Goal: Task Accomplishment & Management: Use online tool/utility

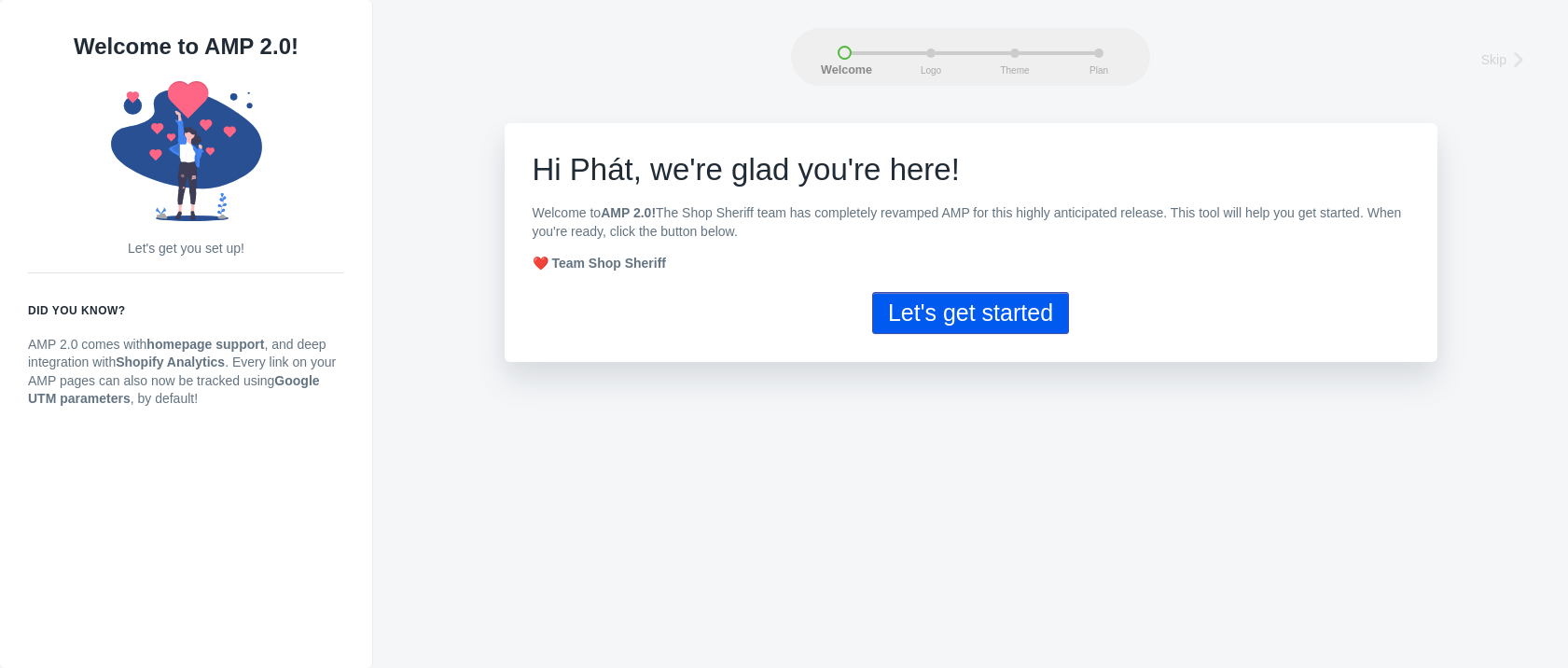
click at [916, 322] on button "Let's get started" at bounding box center [970, 313] width 197 height 42
click at [968, 324] on button "Let's get started" at bounding box center [970, 313] width 197 height 42
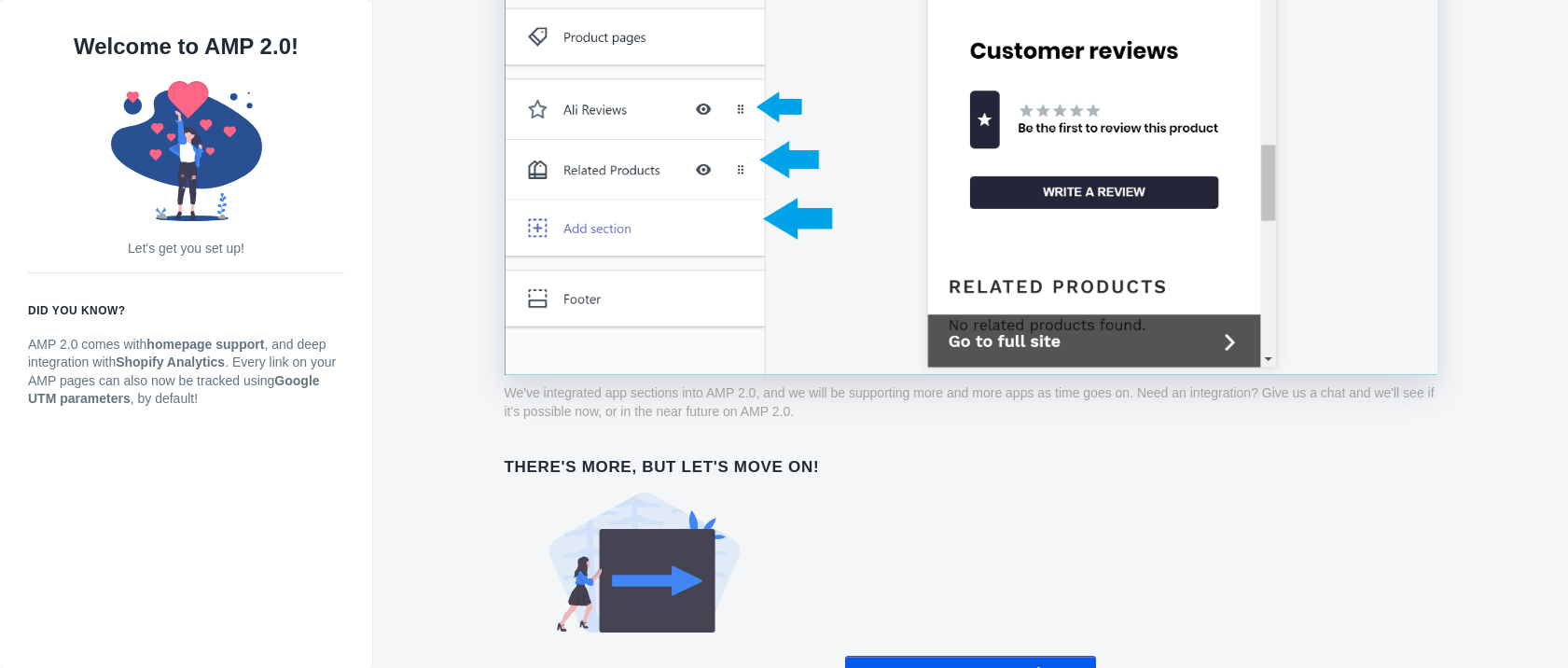
scroll to position [1508, 0]
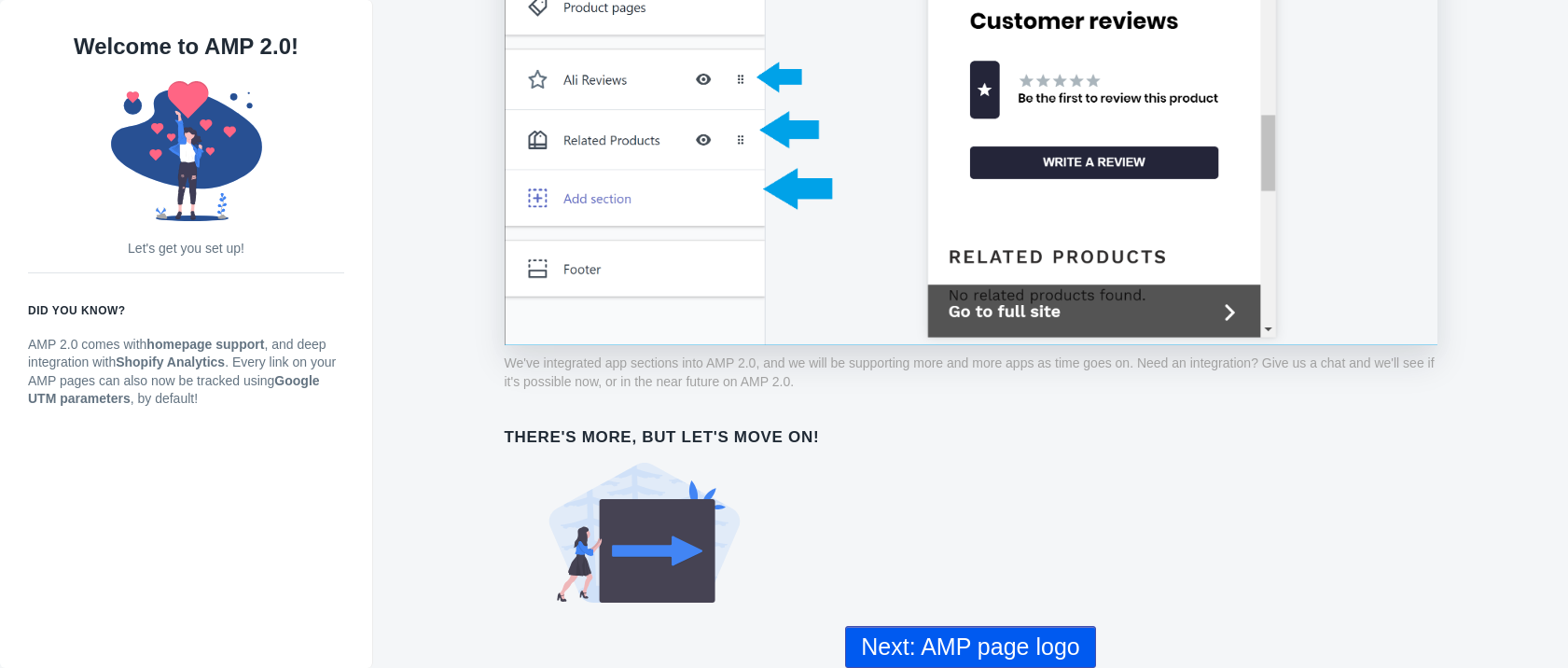
click at [1009, 642] on button "Next: AMP page logo" at bounding box center [970, 647] width 250 height 42
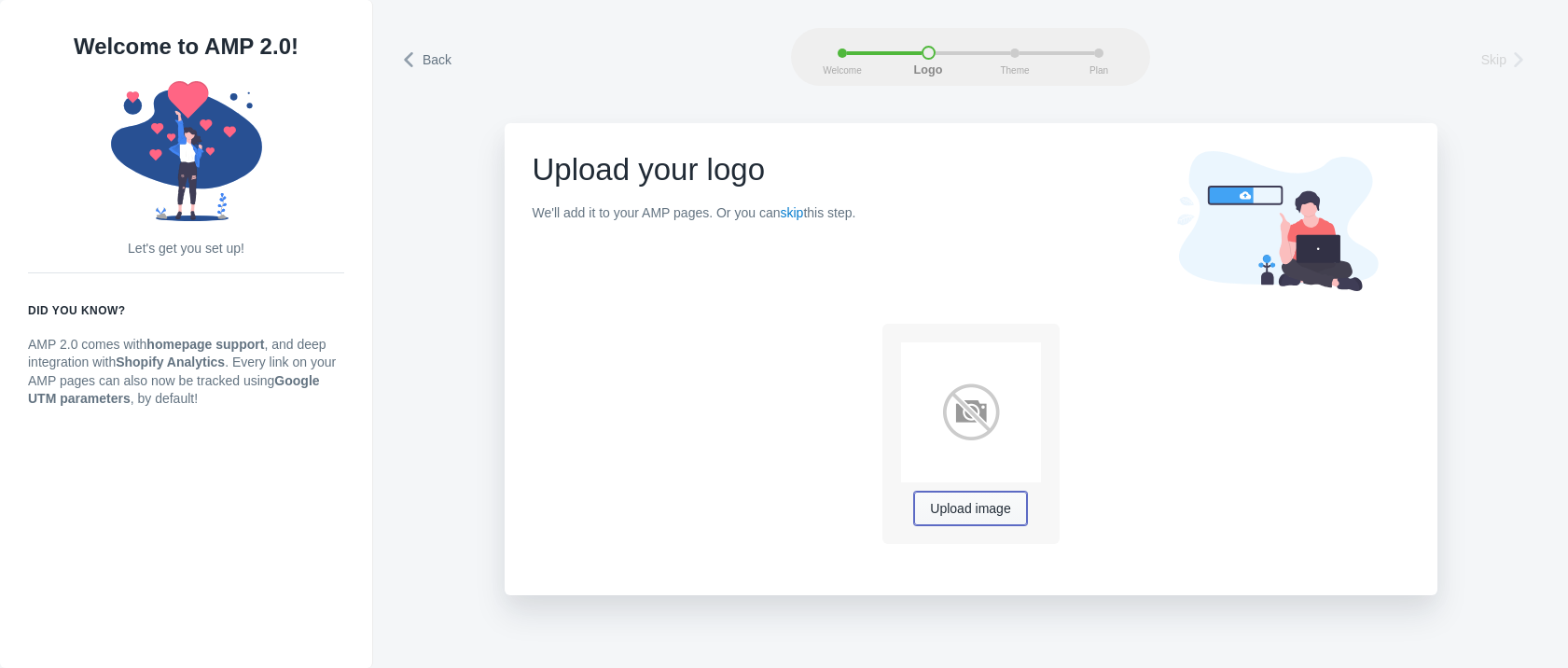
click at [948, 521] on button "Upload image" at bounding box center [970, 507] width 112 height 33
